Goal: Book appointment/travel/reservation

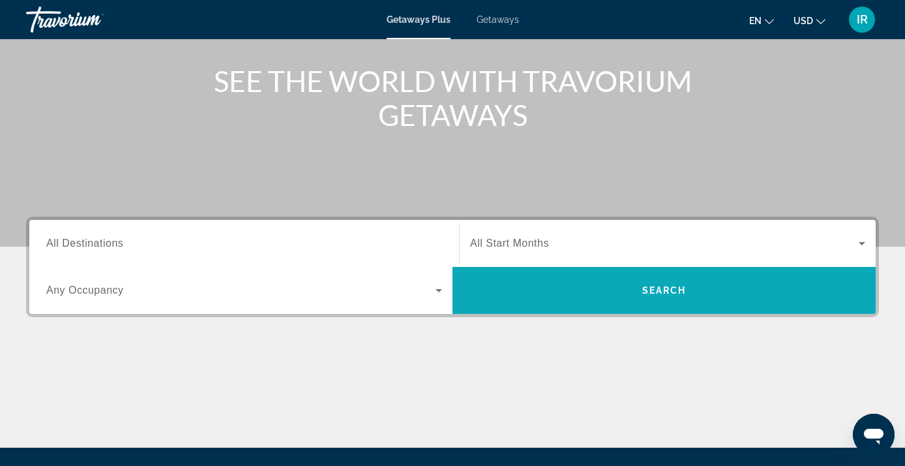
scroll to position [148, 0]
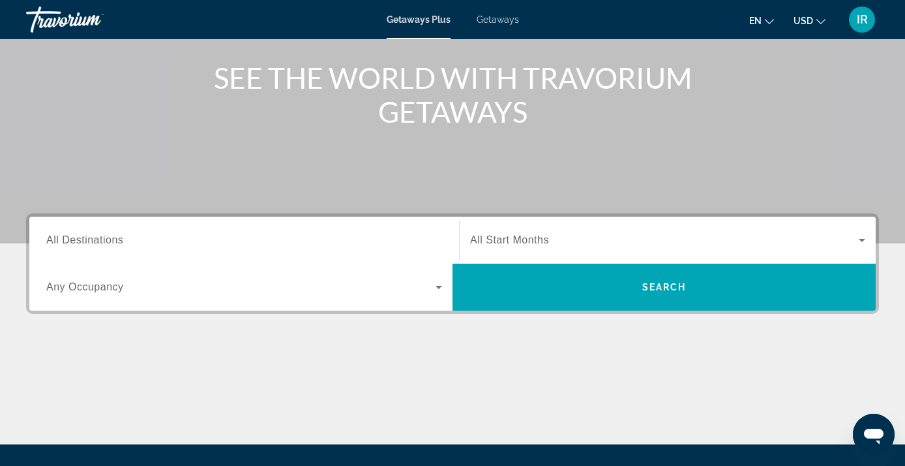
click at [286, 249] on div "Search widget" at bounding box center [244, 240] width 396 height 37
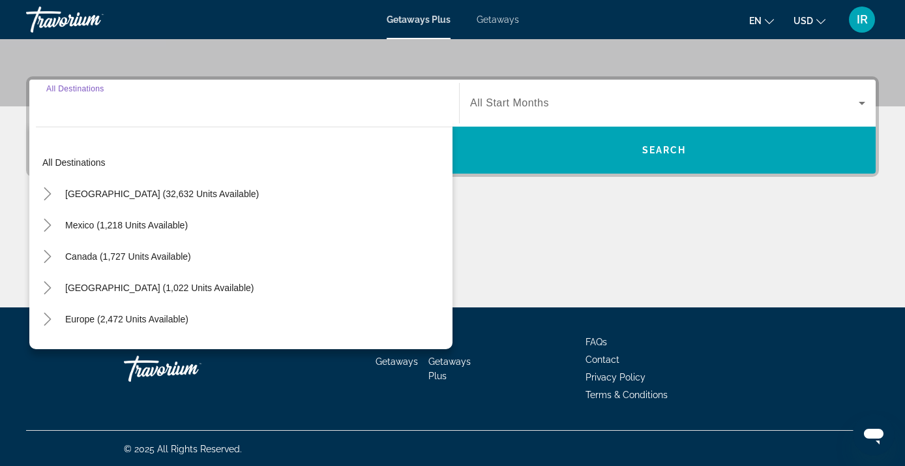
scroll to position [286, 0]
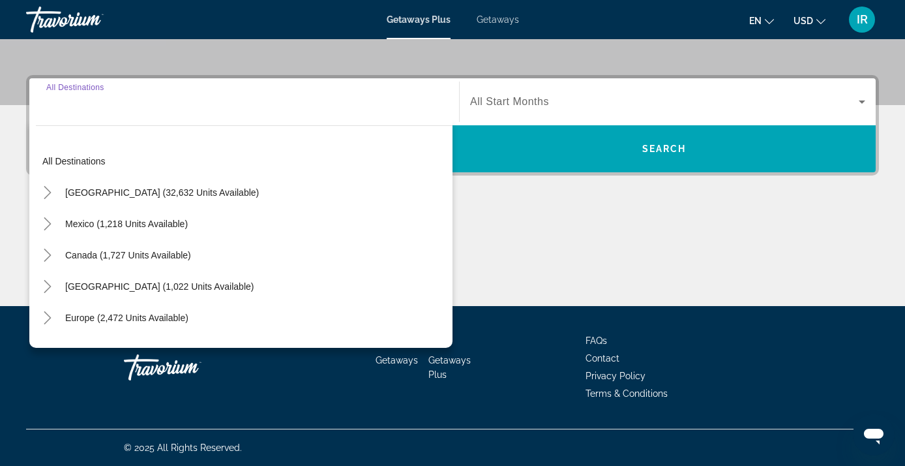
click at [88, 89] on div "Destination All Destinations" at bounding box center [244, 101] width 396 height 37
click at [72, 104] on input "Destination All Destinations" at bounding box center [244, 103] width 396 height 16
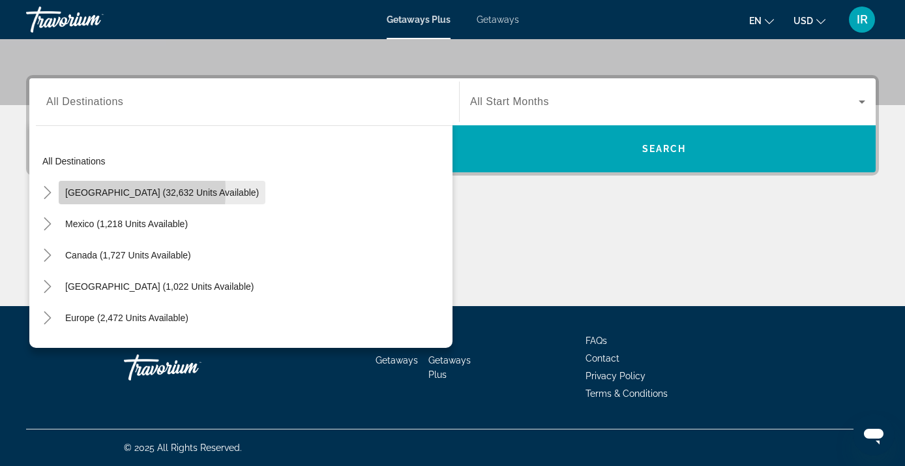
click at [61, 191] on span "Search widget" at bounding box center [162, 192] width 207 height 31
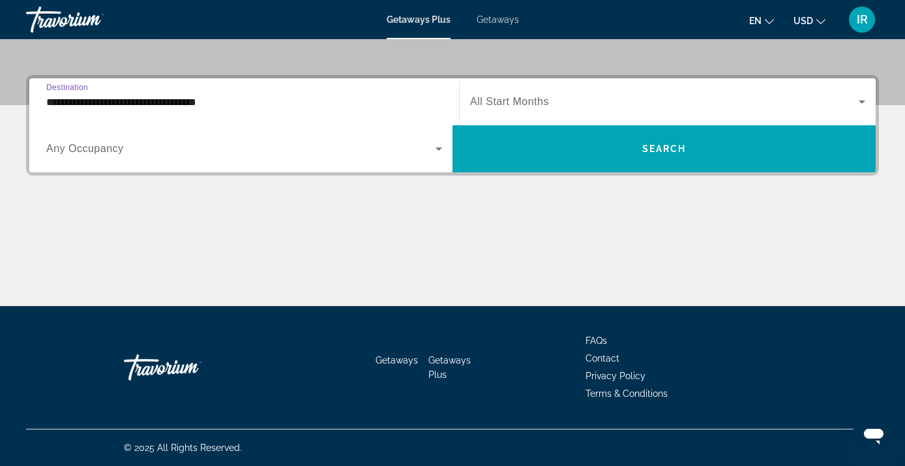
click at [160, 102] on input "**********" at bounding box center [244, 103] width 396 height 16
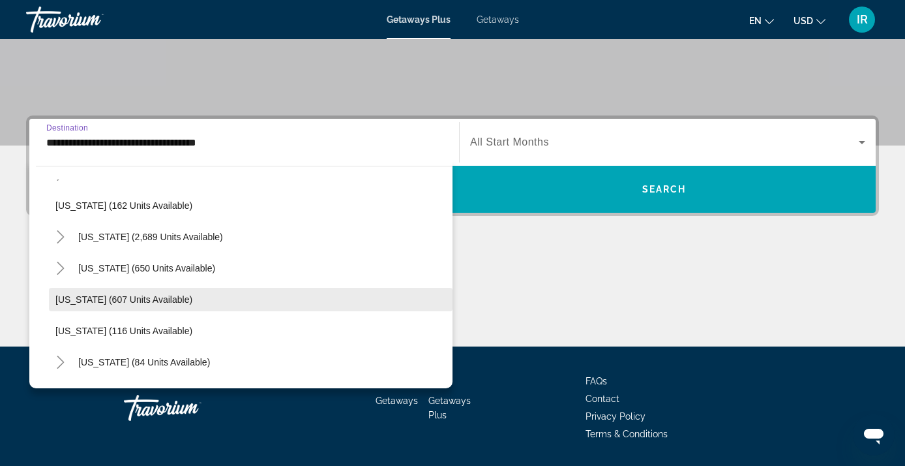
scroll to position [675, 0]
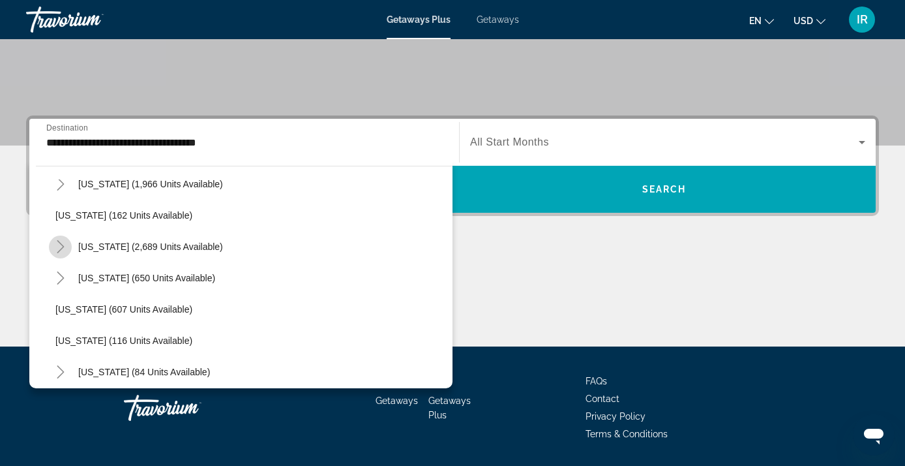
click at [59, 247] on icon "Toggle Nevada (2,689 units available)" at bounding box center [60, 246] width 13 height 13
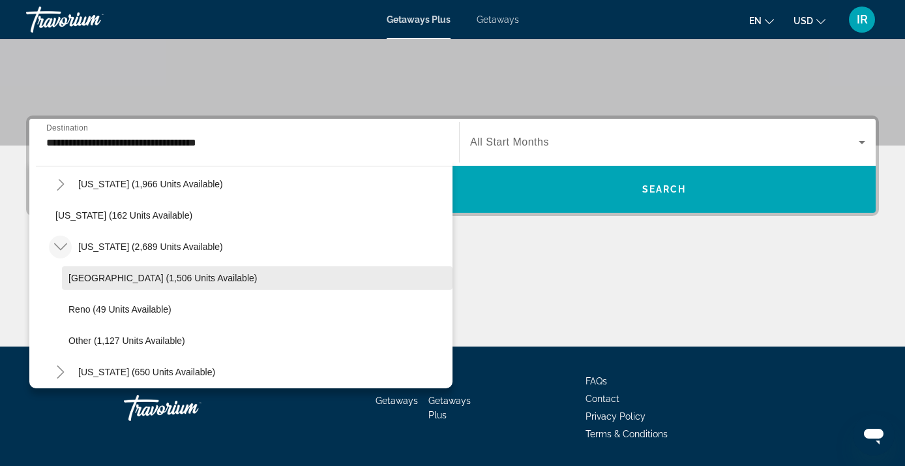
click at [91, 273] on span "[GEOGRAPHIC_DATA] (1,506 units available)" at bounding box center [162, 278] width 188 height 10
type input "**********"
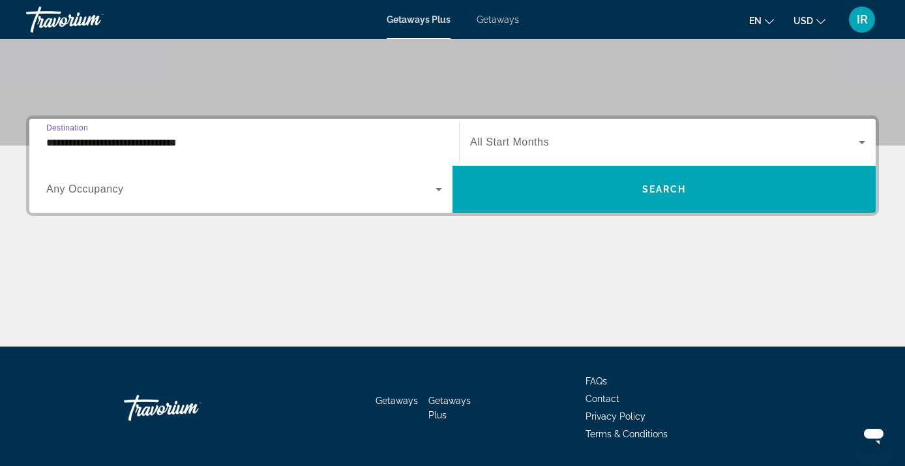
scroll to position [286, 0]
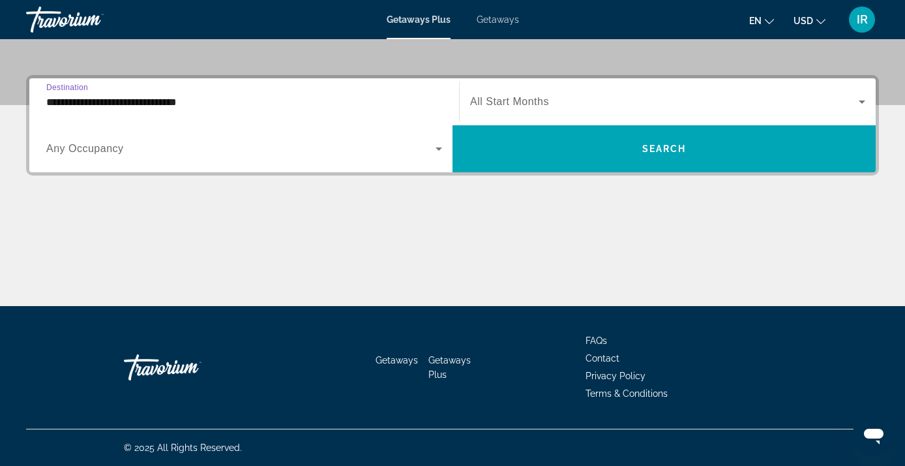
click at [442, 147] on icon "Search widget" at bounding box center [439, 149] width 16 height 16
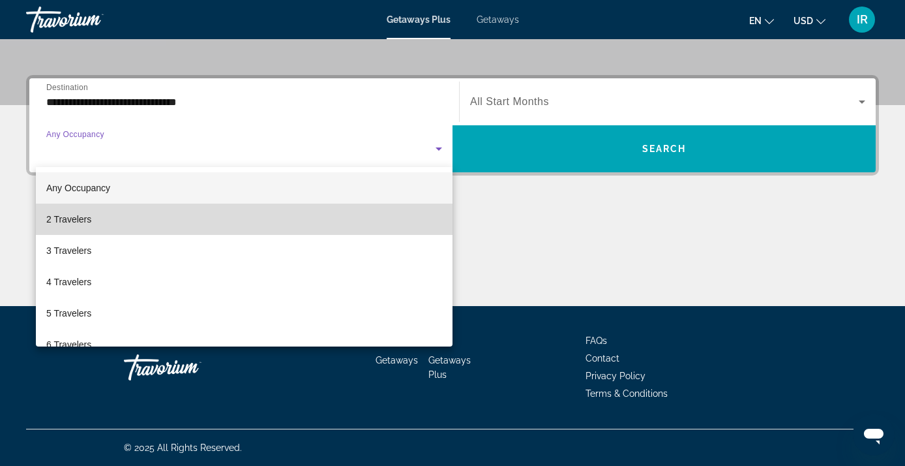
click at [76, 220] on span "2 Travelers" at bounding box center [68, 219] width 45 height 16
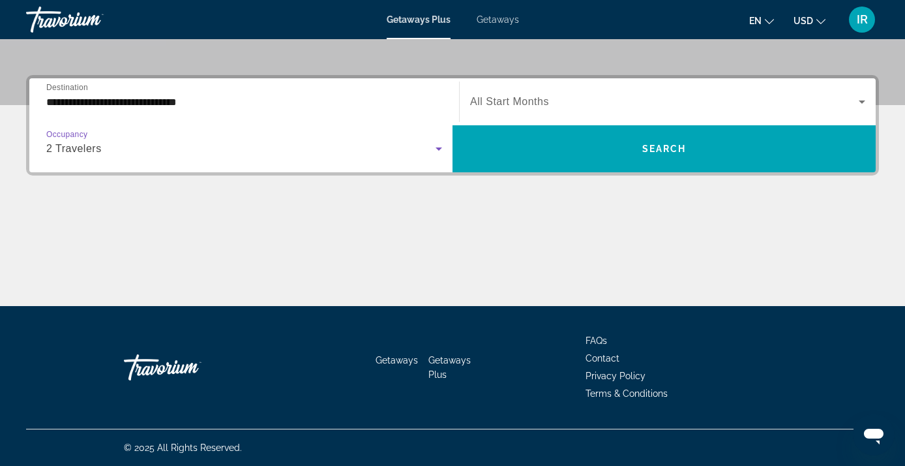
click at [530, 100] on span "All Start Months" at bounding box center [509, 101] width 79 height 11
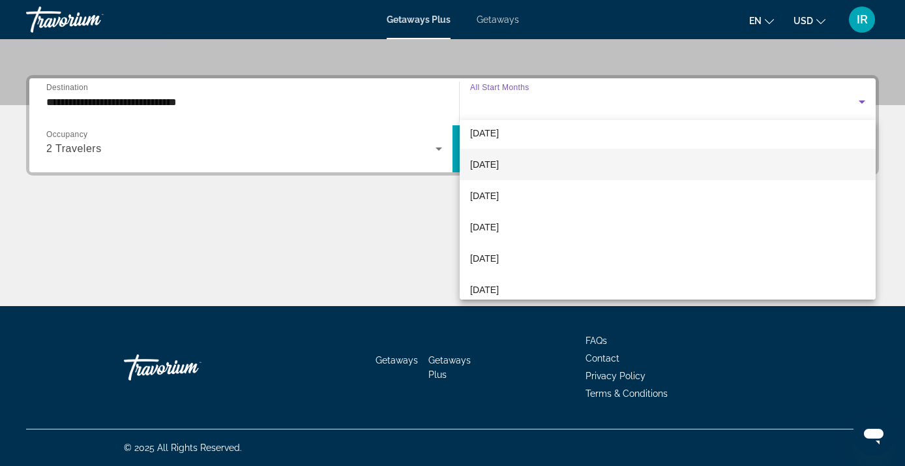
scroll to position [72, 0]
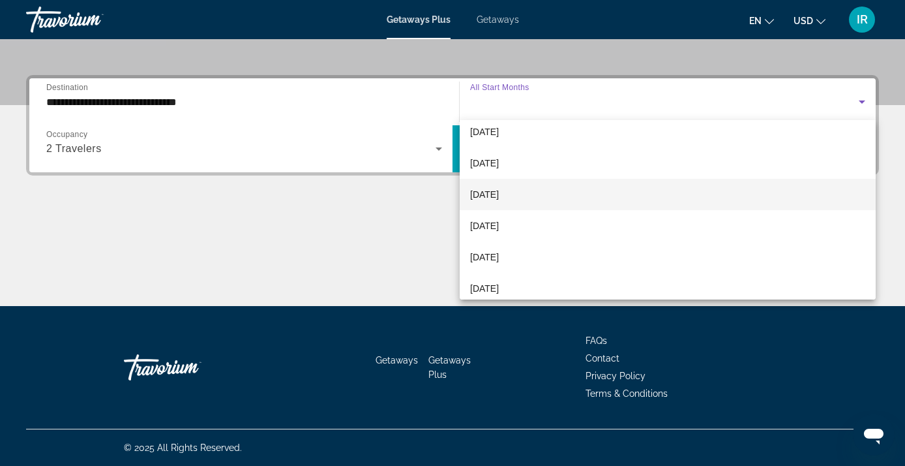
click at [498, 195] on span "[DATE]" at bounding box center [484, 195] width 29 height 16
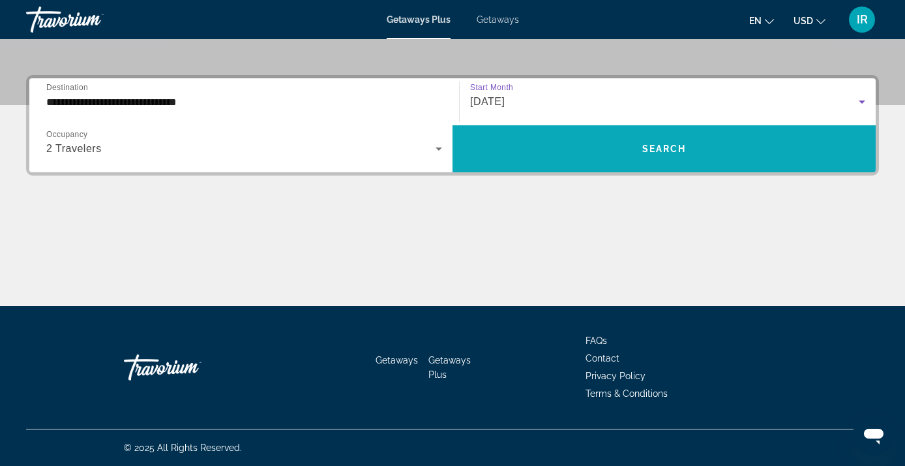
click at [695, 149] on span "Search widget" at bounding box center [664, 148] width 423 height 31
